Goal: Transaction & Acquisition: Purchase product/service

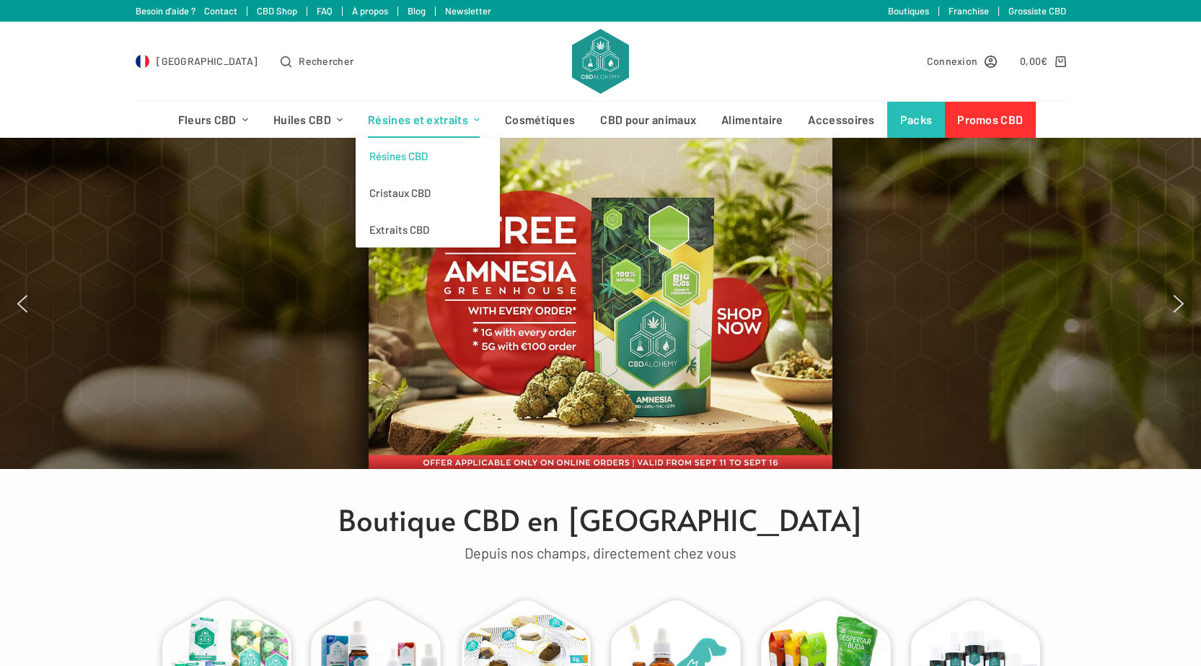
click at [416, 162] on link "Résines CBD" at bounding box center [428, 156] width 144 height 37
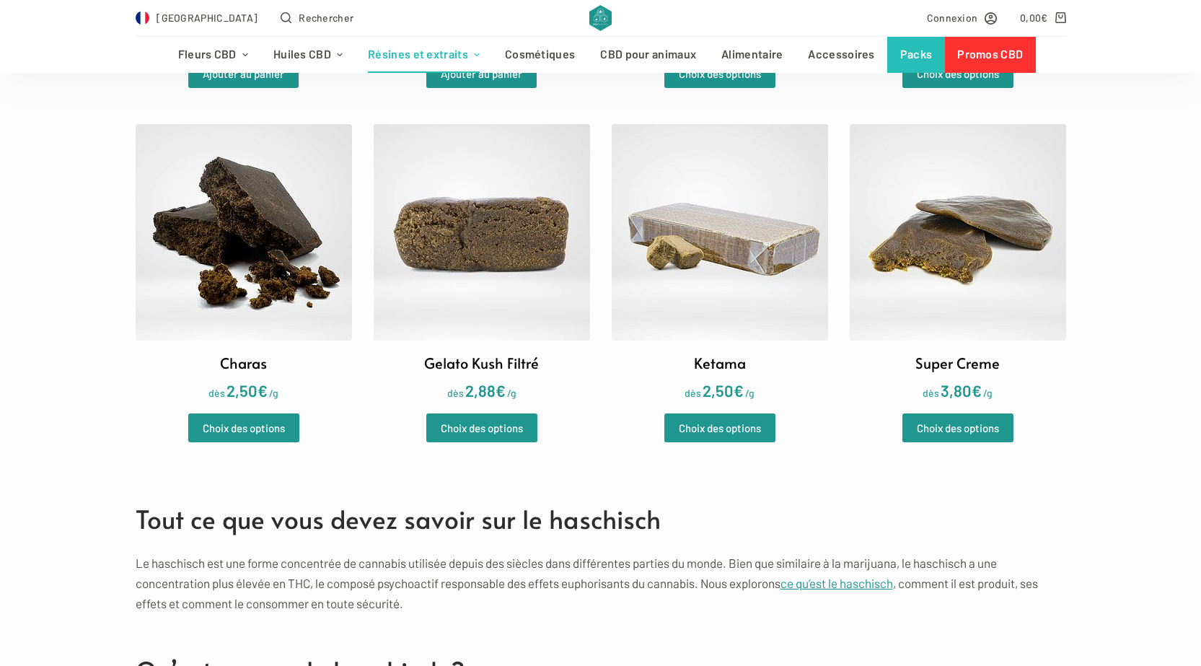
scroll to position [721, 0]
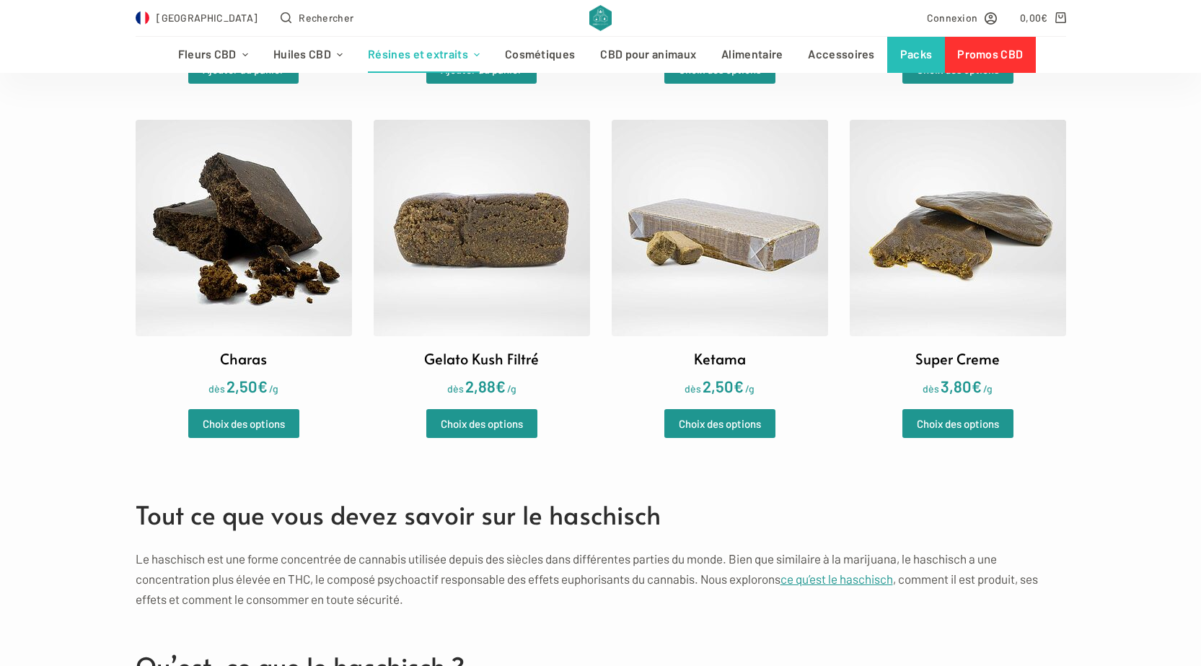
click at [664, 283] on img at bounding box center [720, 228] width 216 height 216
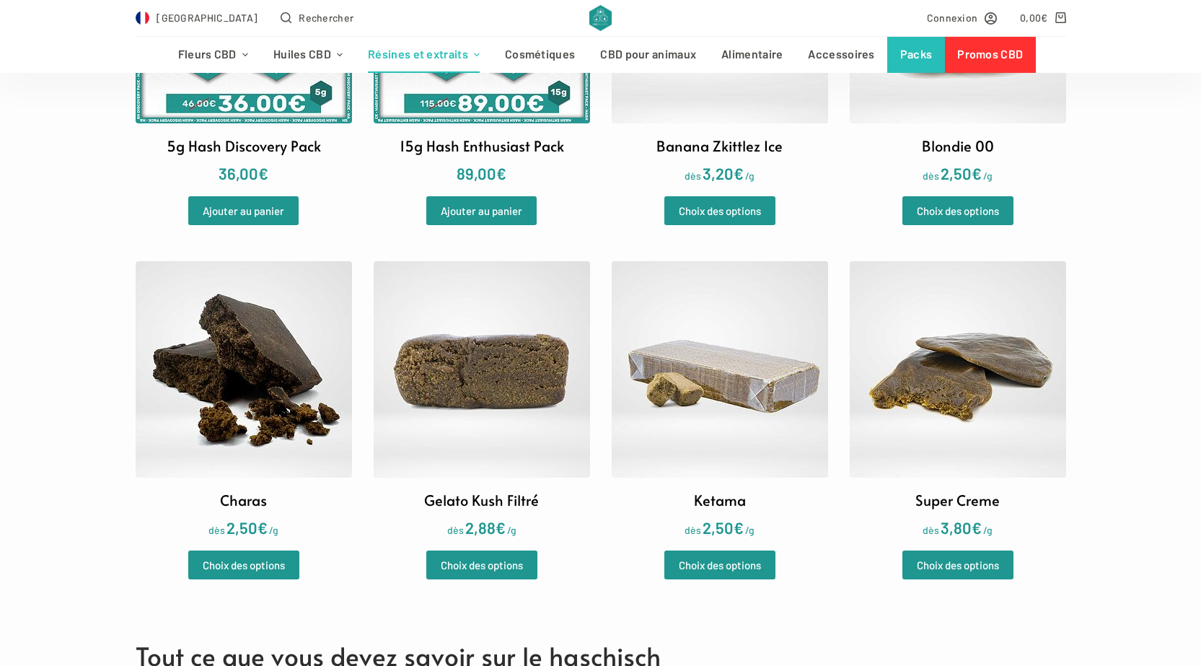
scroll to position [577, 0]
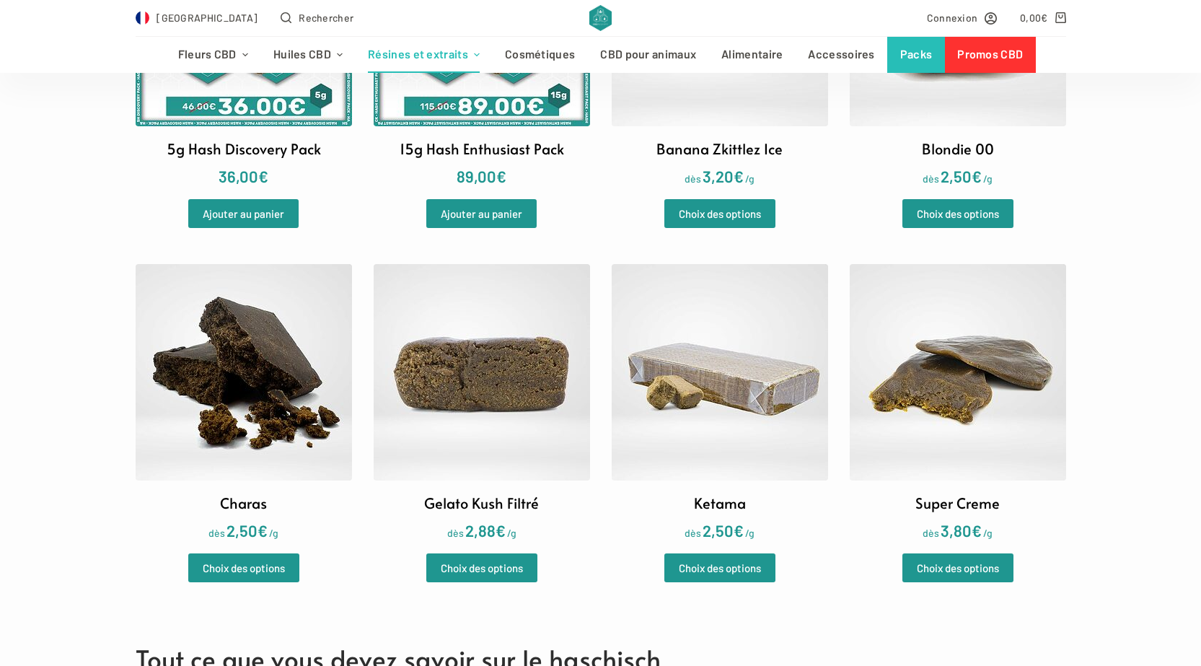
click at [253, 340] on img at bounding box center [244, 372] width 216 height 216
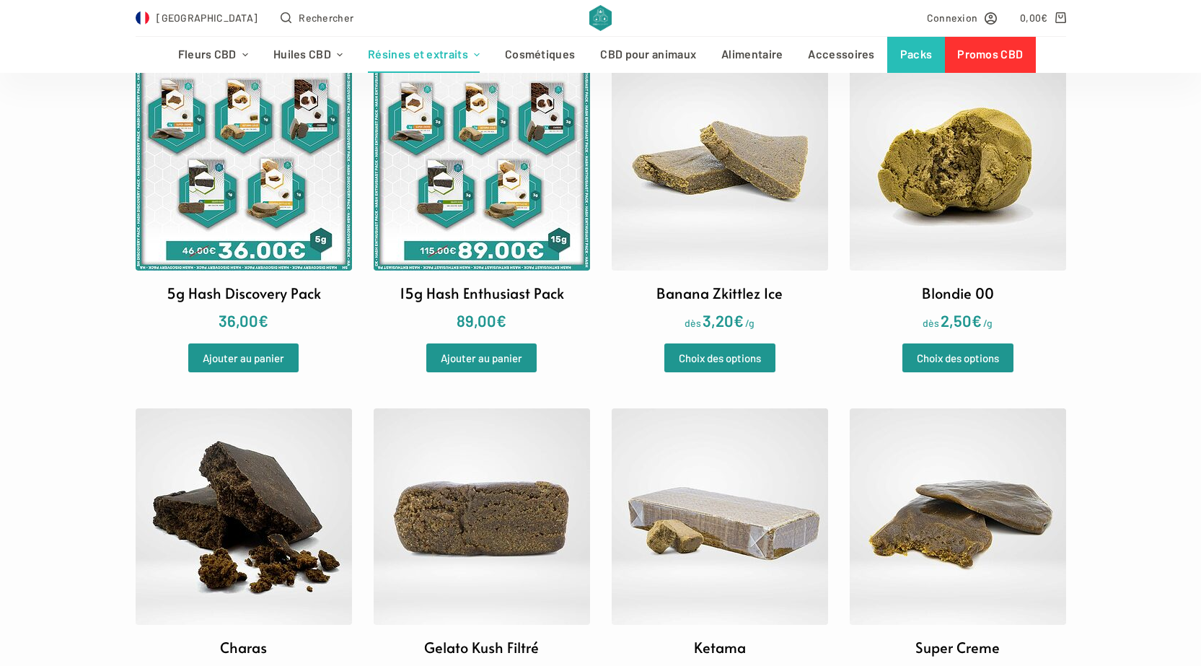
scroll to position [649, 0]
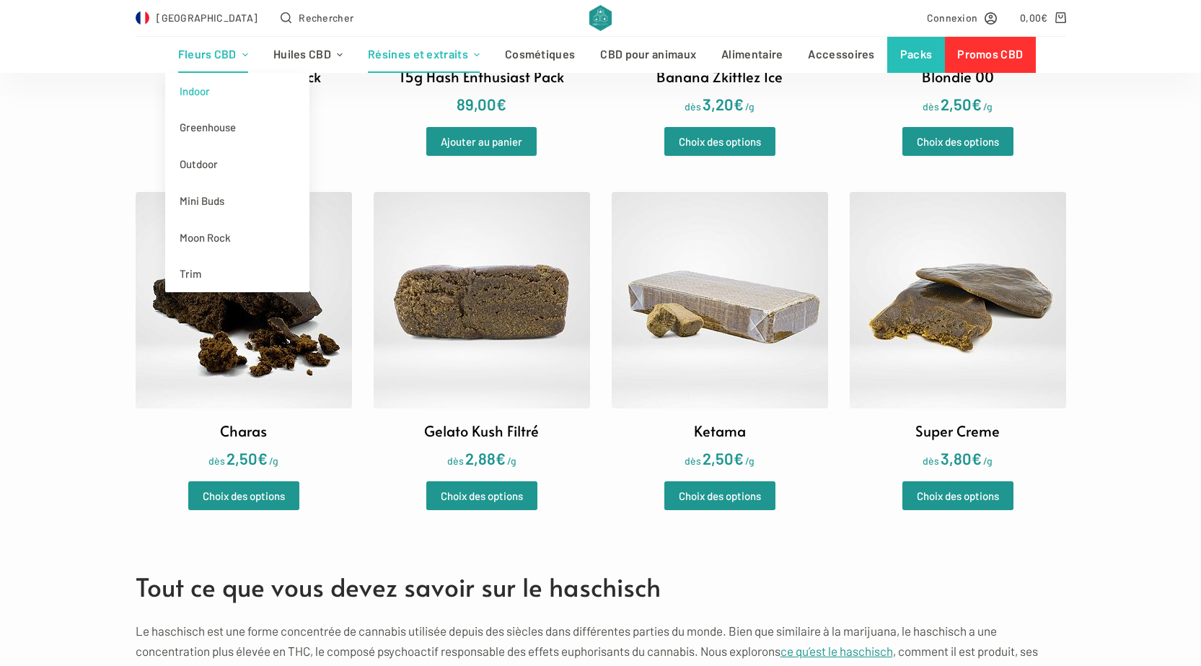
click at [203, 102] on link "Indoor" at bounding box center [237, 91] width 144 height 37
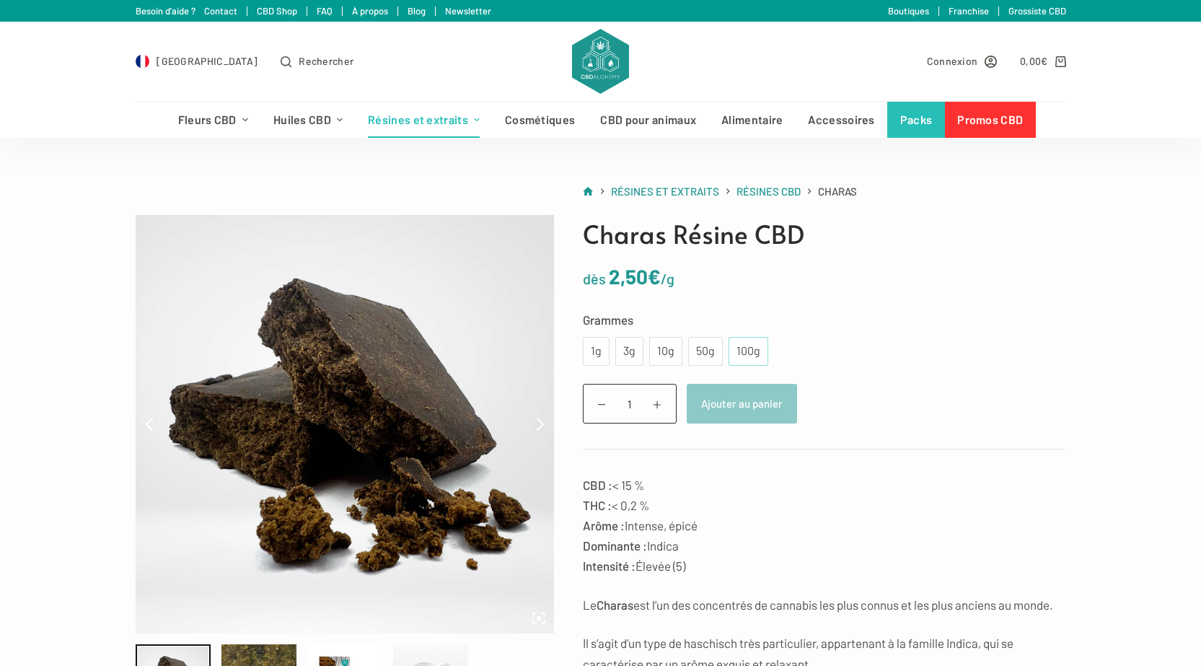
click at [748, 345] on div "100g" at bounding box center [748, 351] width 22 height 19
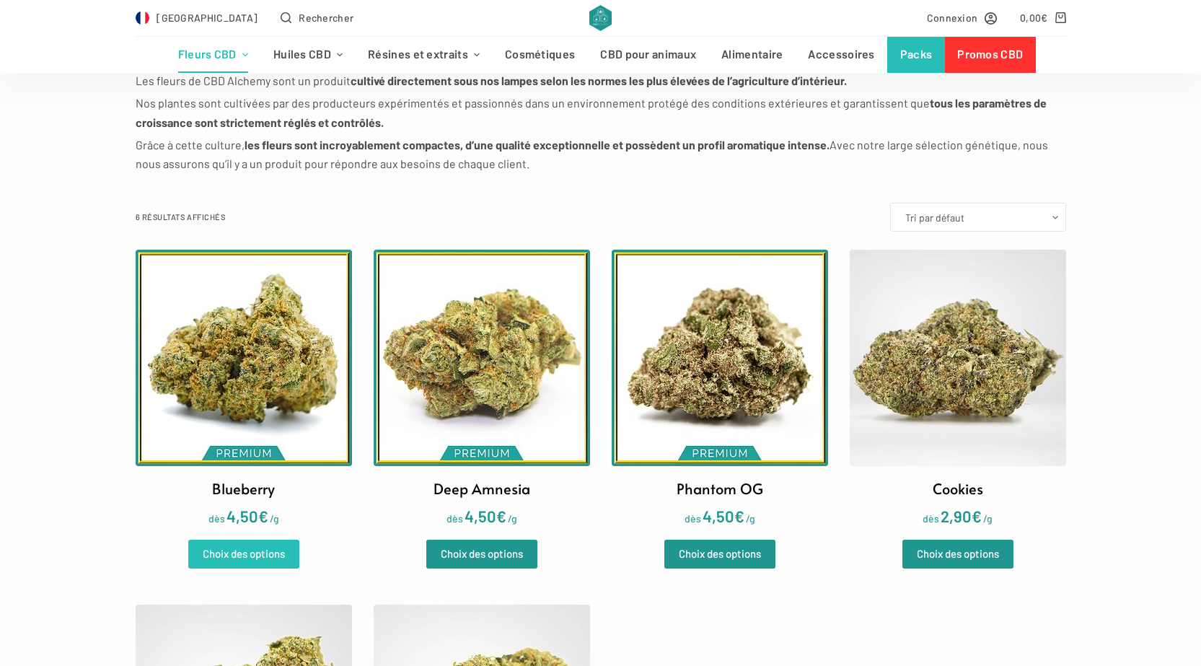
scroll to position [72, 0]
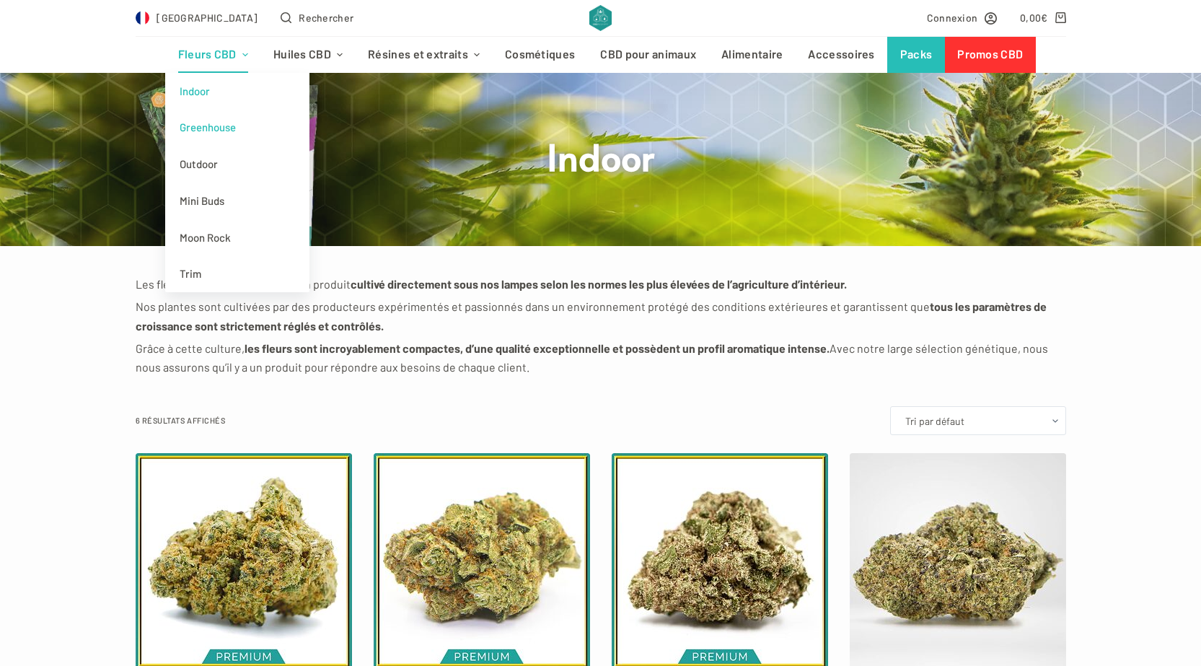
click at [209, 136] on link "Greenhouse" at bounding box center [237, 127] width 144 height 37
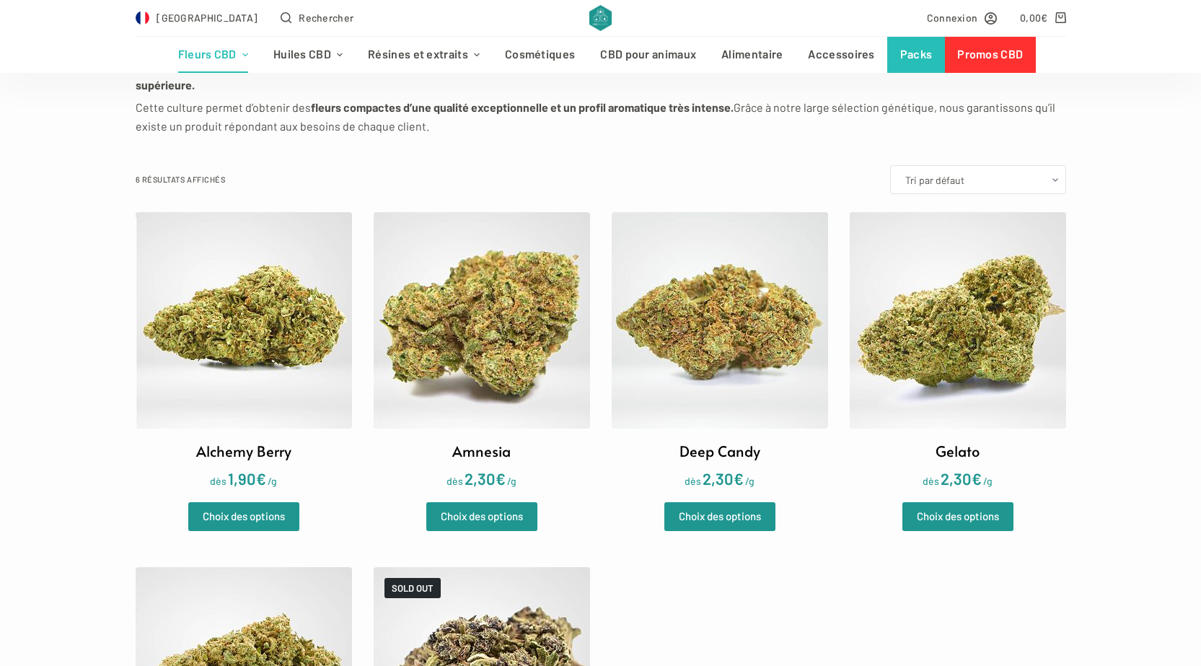
scroll to position [433, 0]
